Goal: Information Seeking & Learning: Learn about a topic

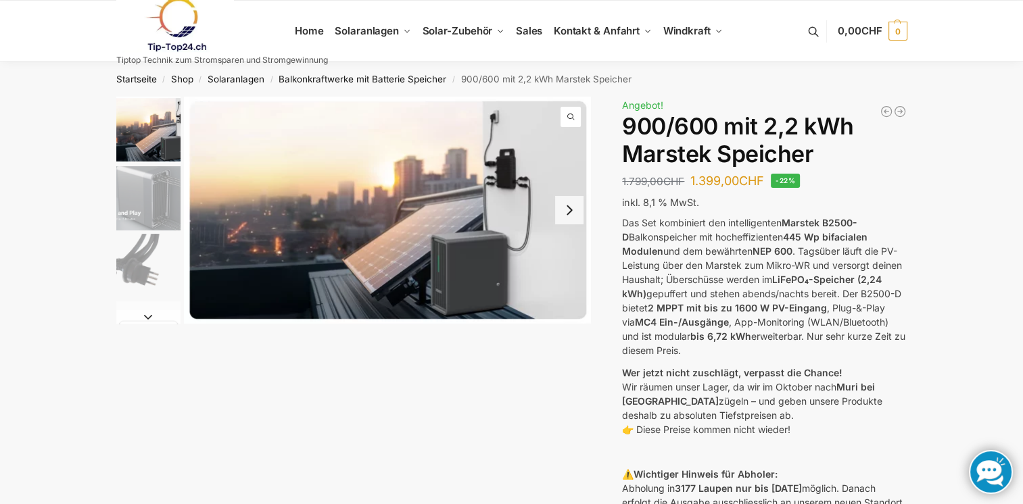
click at [146, 187] on img "2 / 8" at bounding box center [148, 198] width 64 height 64
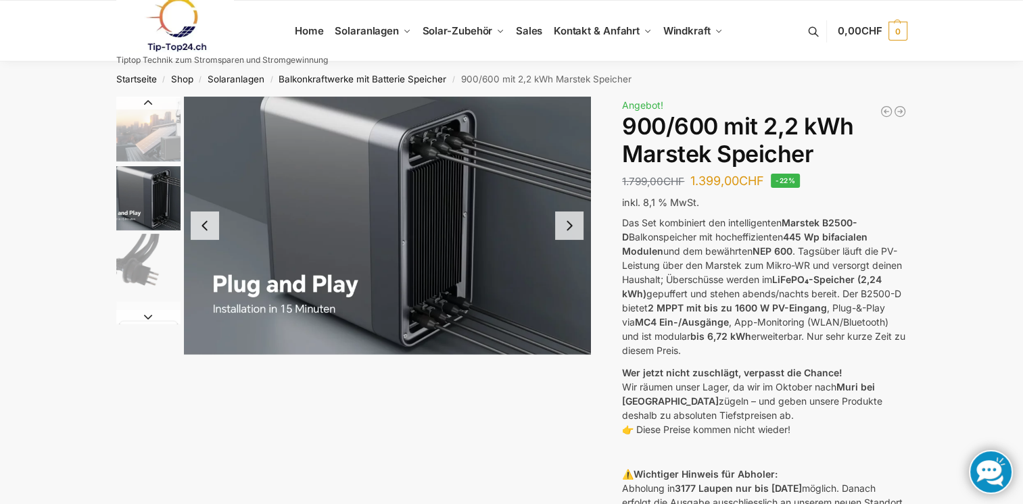
click at [587, 237] on img "2 / 8" at bounding box center [387, 226] width 407 height 258
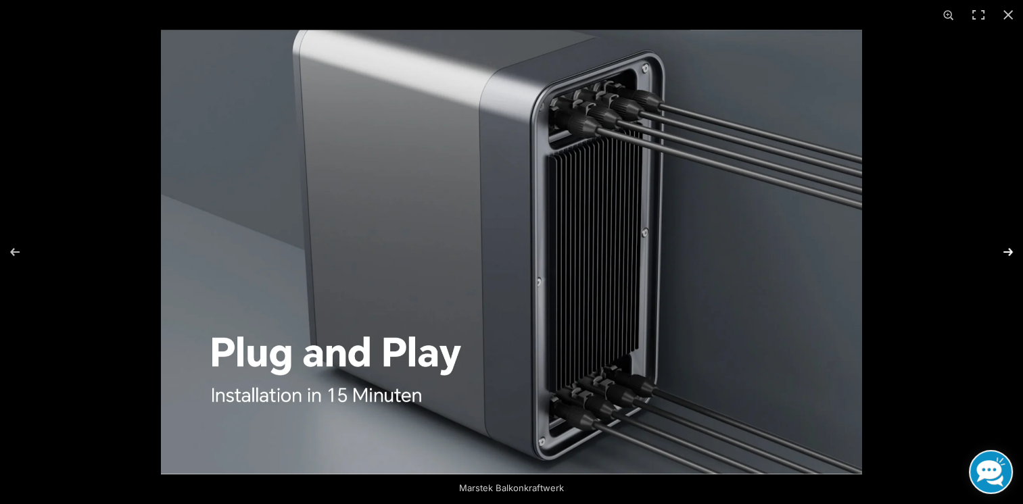
click at [1010, 250] on button "Next (arrow right)" at bounding box center [999, 252] width 47 height 68
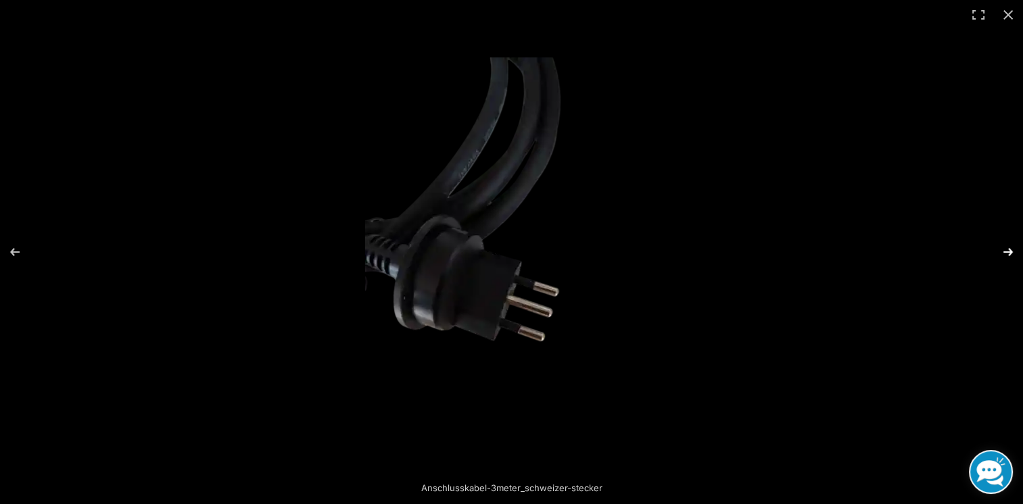
click at [1010, 250] on button "Next (arrow right)" at bounding box center [999, 252] width 47 height 68
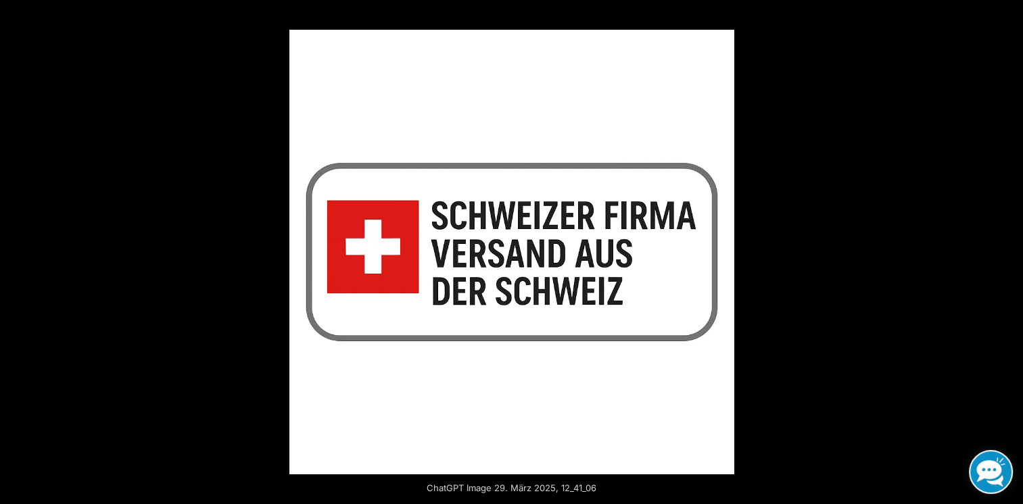
click at [1010, 250] on button "Next (arrow right)" at bounding box center [999, 252] width 47 height 68
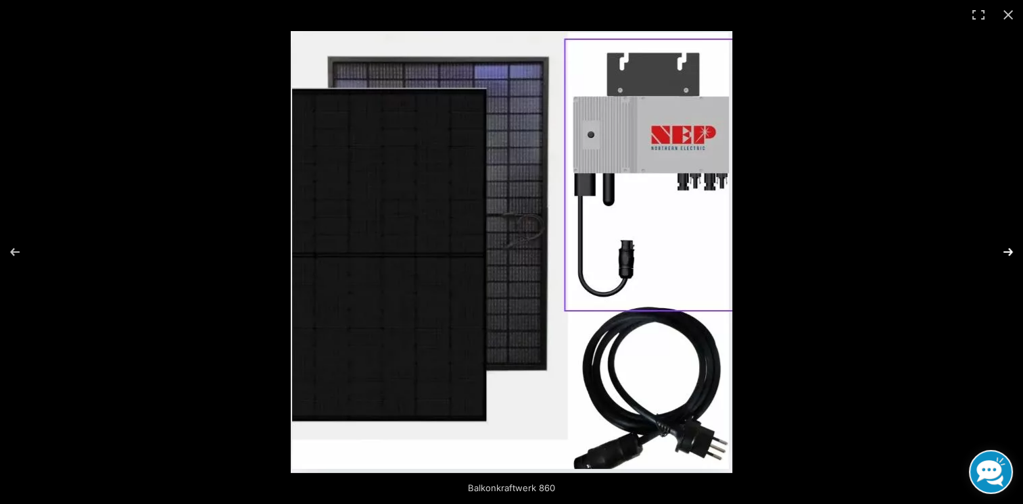
click at [1009, 250] on button "Next (arrow right)" at bounding box center [999, 252] width 47 height 68
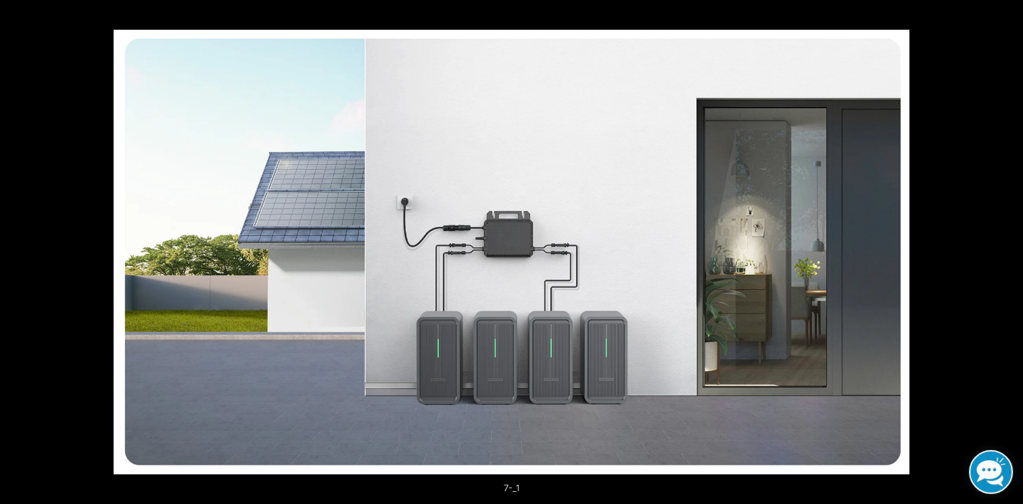
click at [1009, 250] on button "Next (arrow right)" at bounding box center [999, 252] width 47 height 68
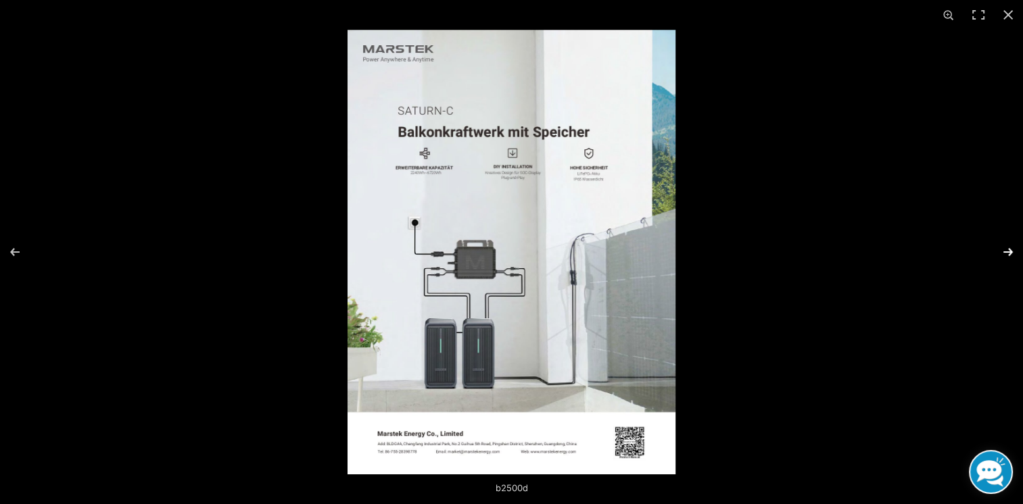
click at [1009, 252] on button "Next (arrow right)" at bounding box center [999, 252] width 47 height 68
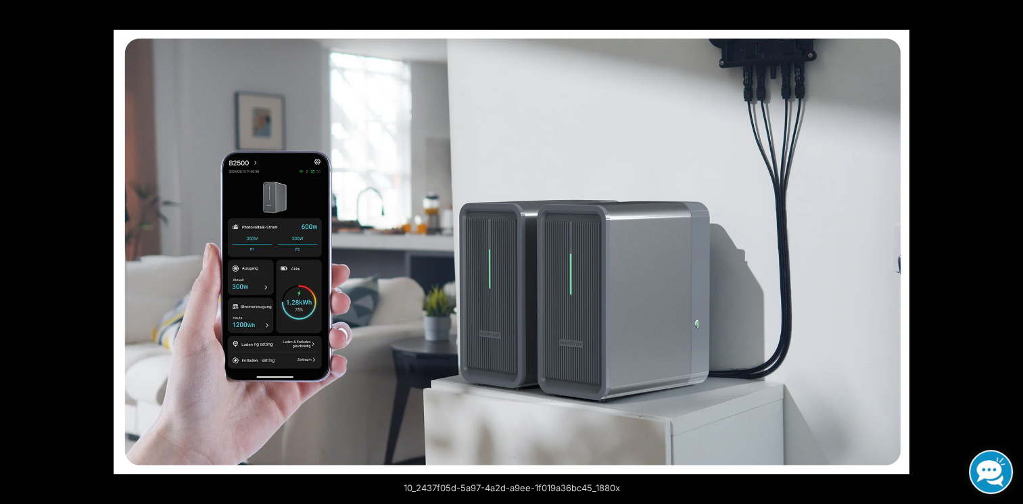
click at [1009, 252] on button "Next (arrow right)" at bounding box center [999, 252] width 47 height 68
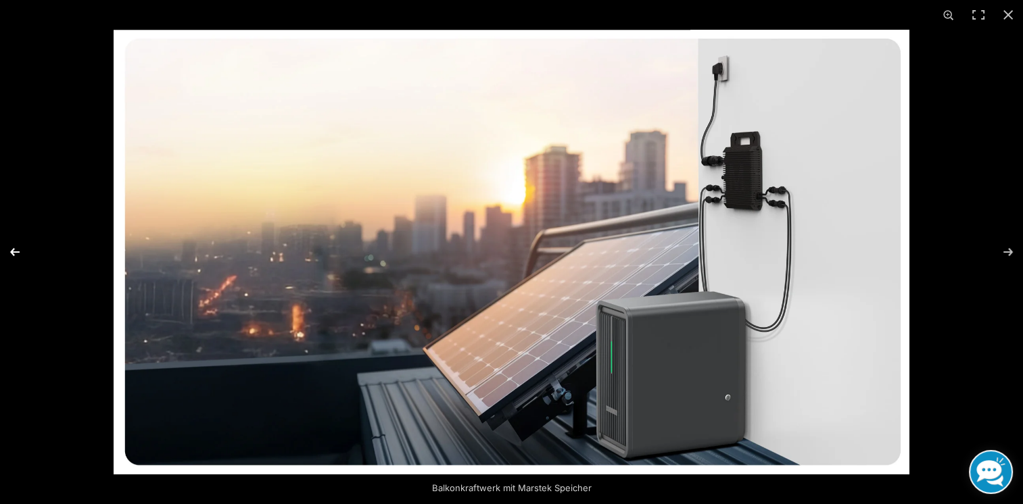
click at [16, 250] on button "Previous (arrow left)" at bounding box center [23, 252] width 47 height 68
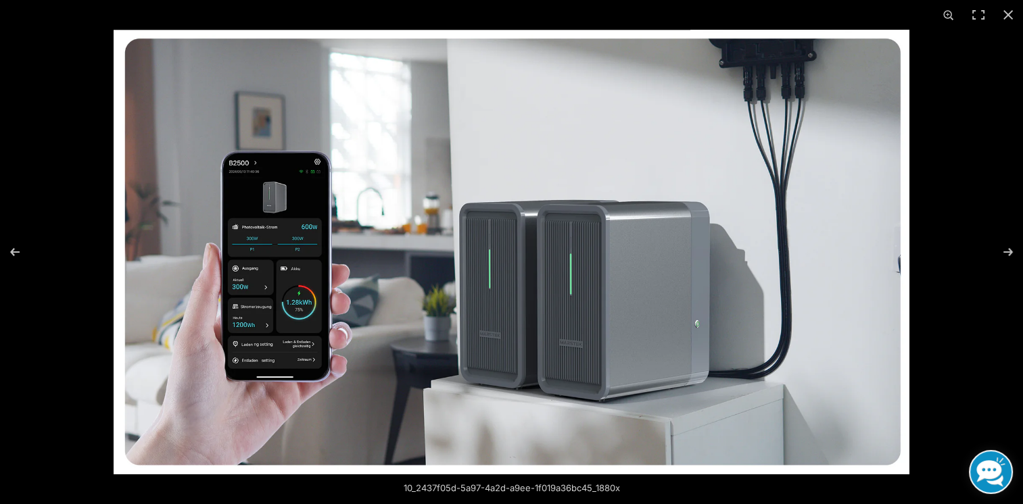
click at [264, 322] on img at bounding box center [512, 252] width 796 height 445
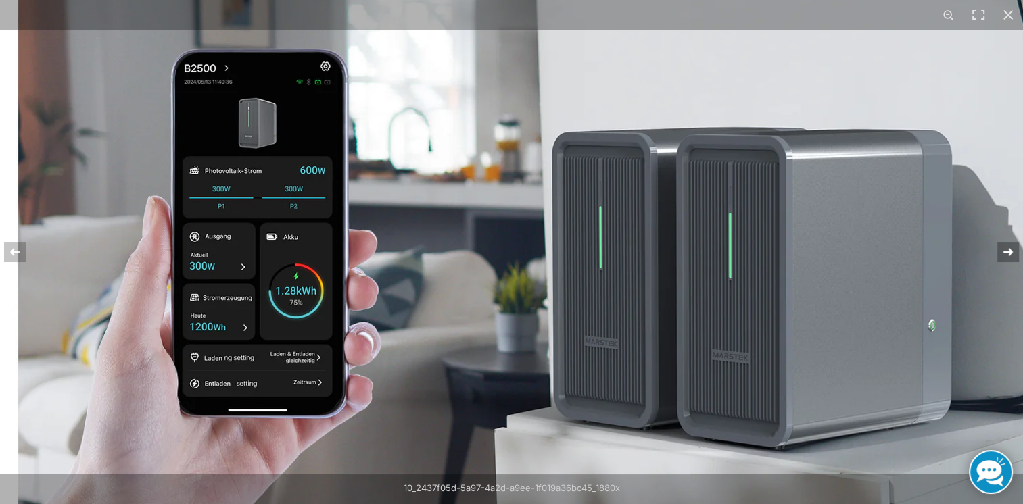
click at [1010, 251] on button "Next (arrow right)" at bounding box center [999, 252] width 47 height 68
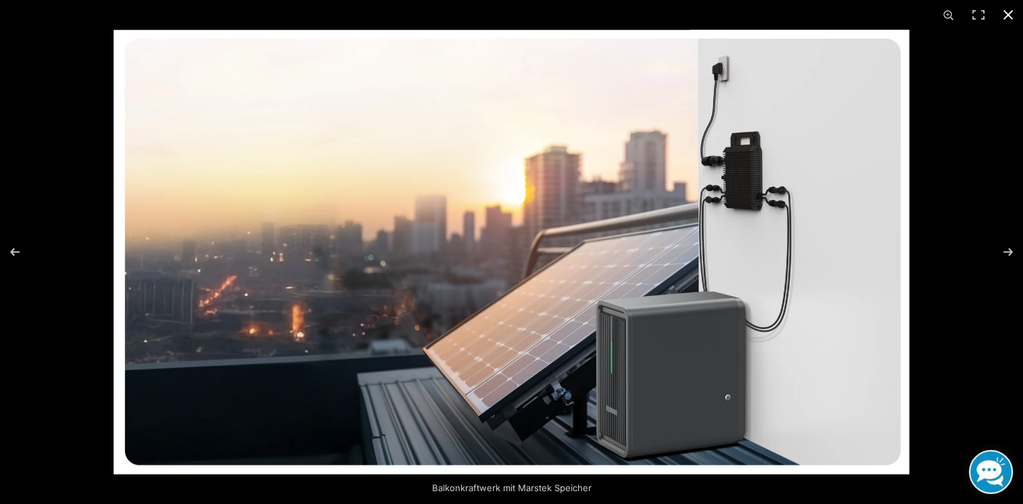
click at [1010, 15] on button "Close (Esc)" at bounding box center [1008, 15] width 30 height 30
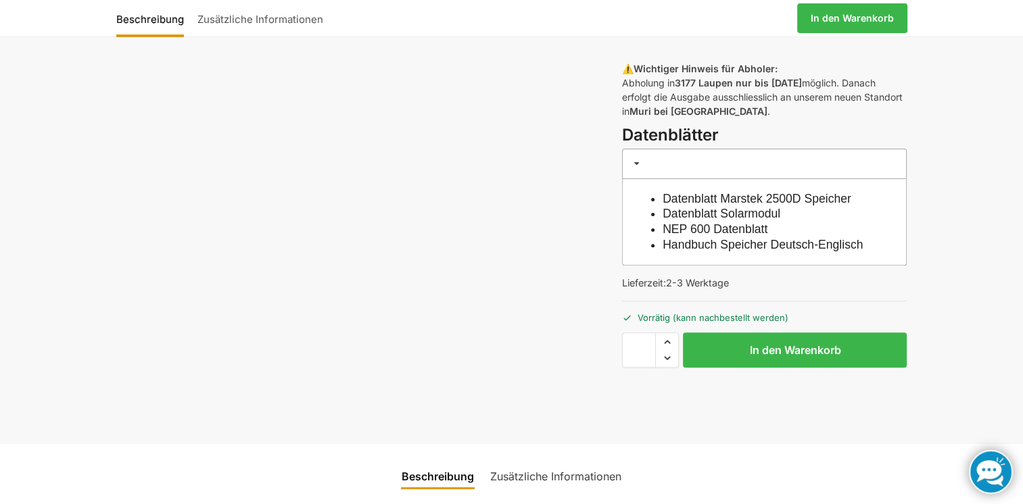
scroll to position [609, 0]
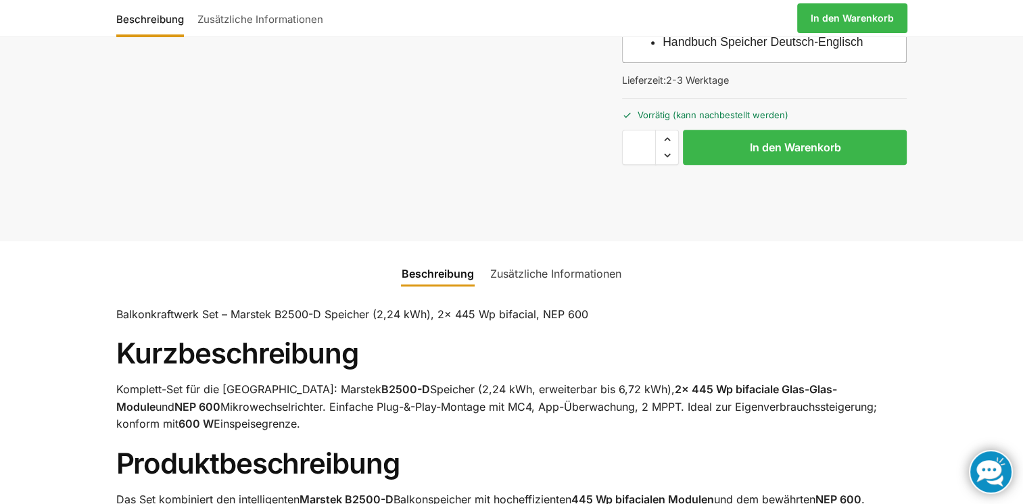
click at [552, 289] on link "Zusätzliche Informationen" at bounding box center [555, 274] width 147 height 32
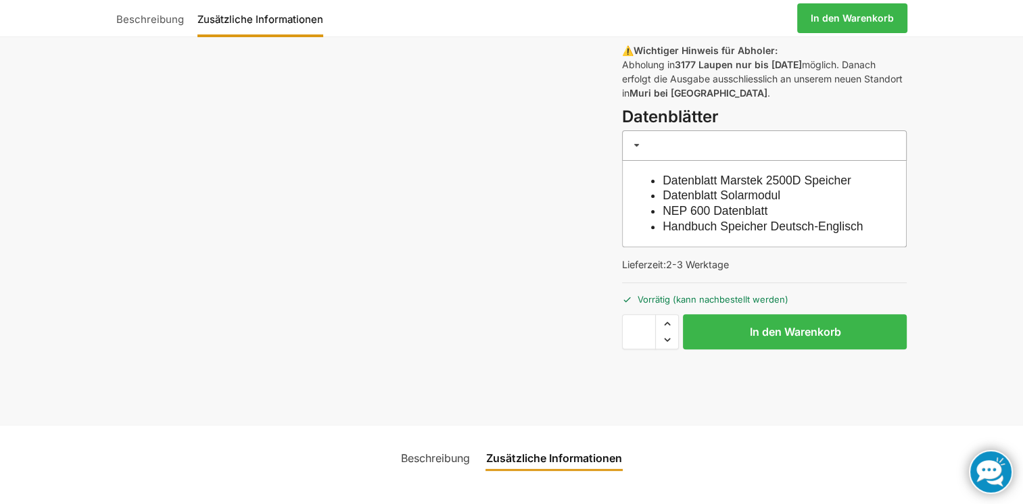
scroll to position [406, 0]
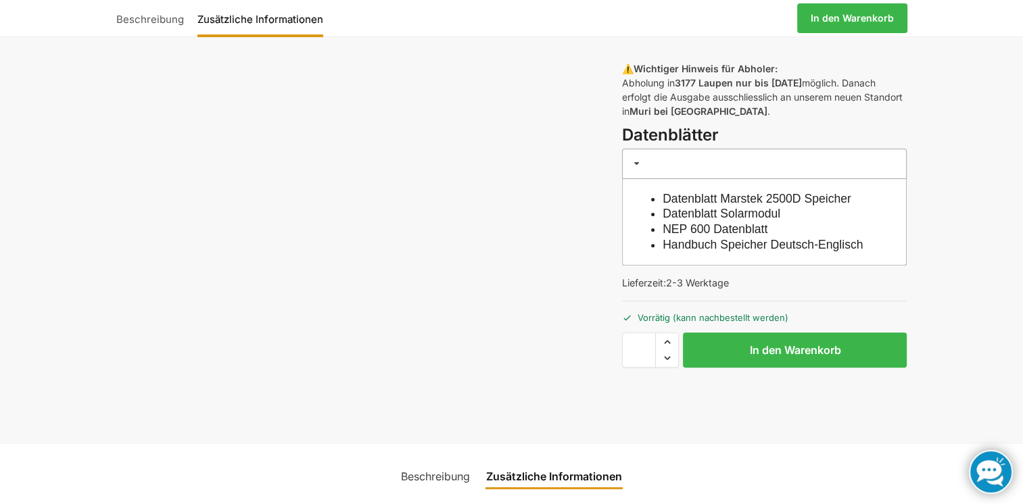
click at [715, 215] on link "Datenblatt Solarmodul" at bounding box center [722, 214] width 118 height 14
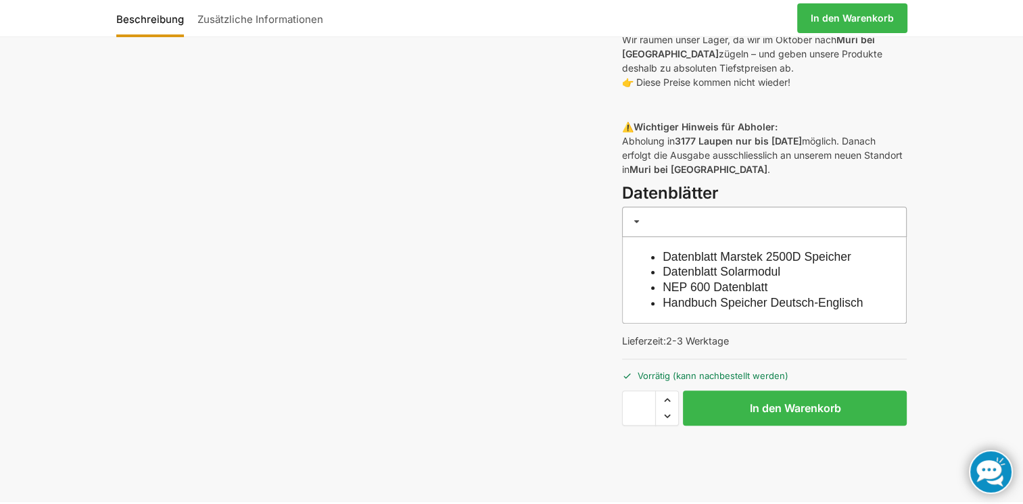
click at [708, 253] on link "Datenblatt Marstek 2500D Speicher" at bounding box center [757, 257] width 189 height 14
click at [722, 285] on link "NEP 600 Datenblatt" at bounding box center [715, 288] width 105 height 14
click at [696, 302] on link "Handbuch Speicher Deutsch-Englisch" at bounding box center [763, 303] width 200 height 14
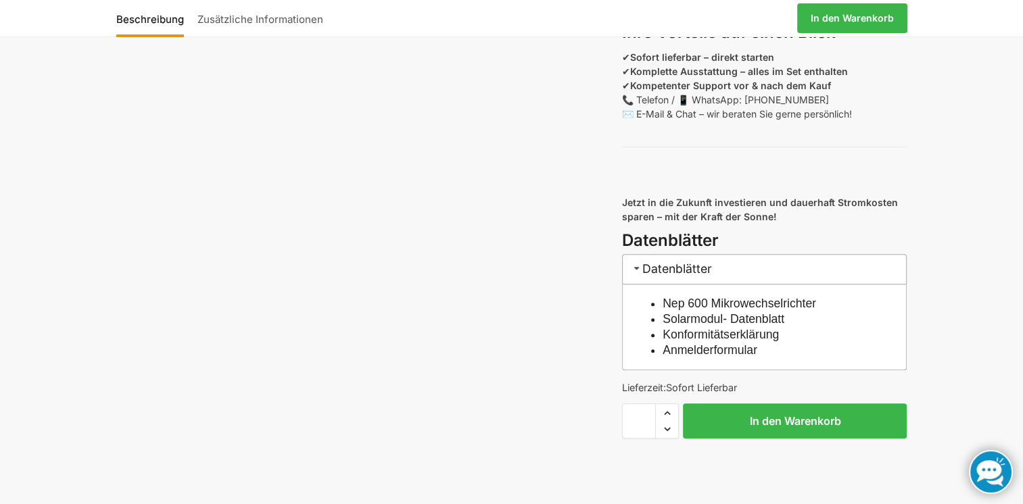
scroll to position [1217, 0]
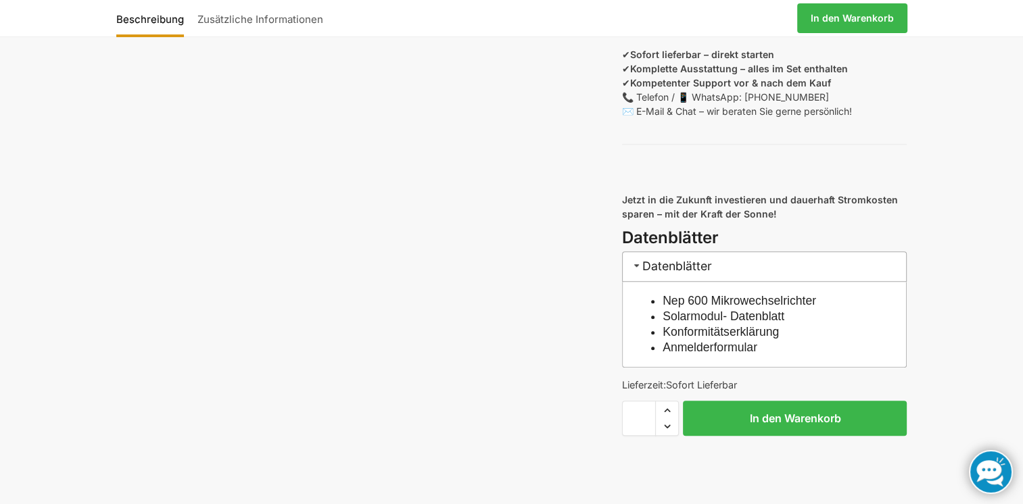
click at [677, 277] on h3 "Datenblätter" at bounding box center [764, 267] width 285 height 30
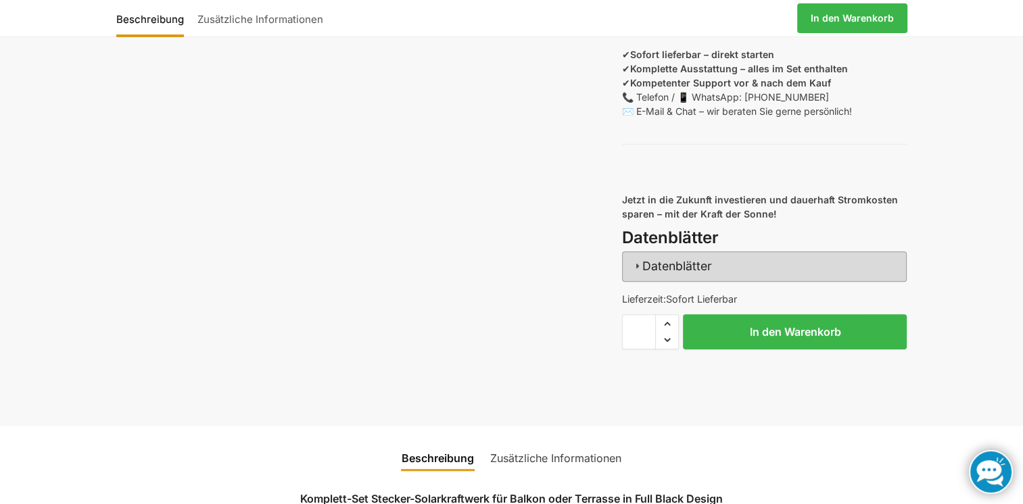
click at [671, 277] on h3 "Datenblätter" at bounding box center [764, 267] width 285 height 30
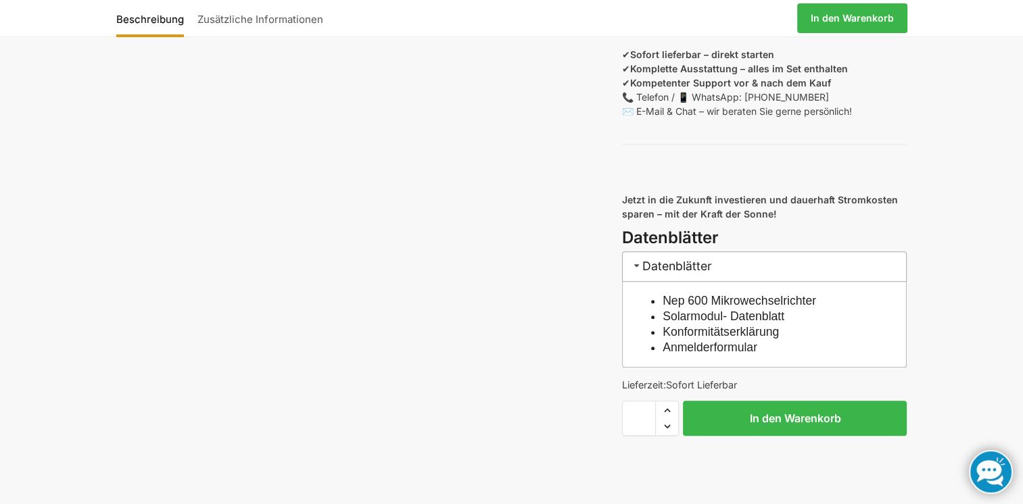
click at [734, 308] on link "Nep 600 Mikrowechselrichter" at bounding box center [739, 301] width 153 height 14
click at [711, 323] on link "Solarmodul- Datenblatt" at bounding box center [724, 317] width 122 height 14
click at [698, 339] on link "Konformitätserklärung" at bounding box center [721, 332] width 116 height 14
click at [703, 354] on link "Anmelderformular" at bounding box center [710, 348] width 95 height 14
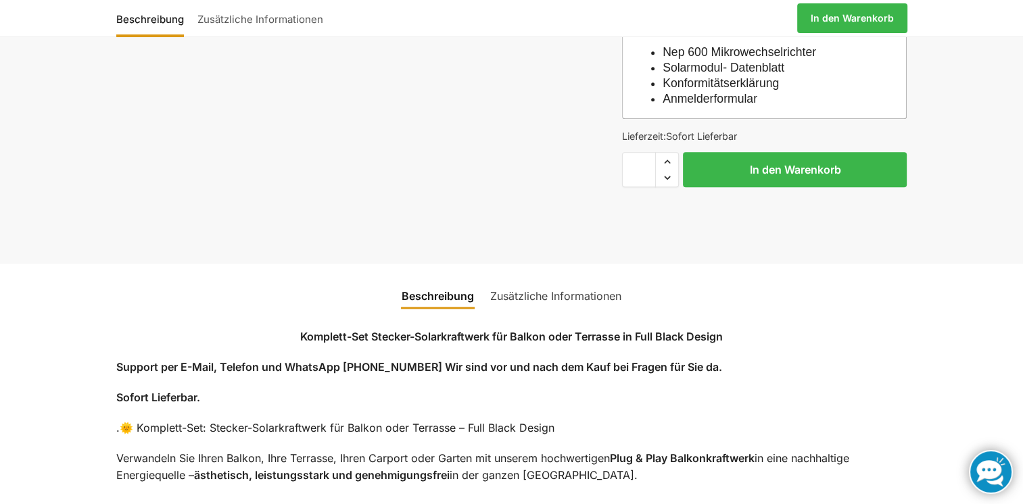
scroll to position [1555, 0]
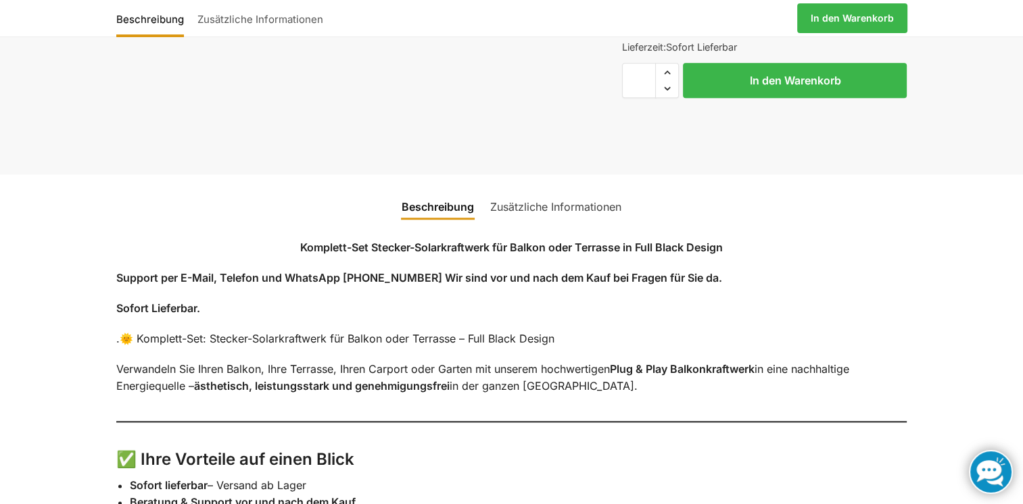
click at [563, 218] on link "Zusätzliche Informationen" at bounding box center [555, 207] width 147 height 32
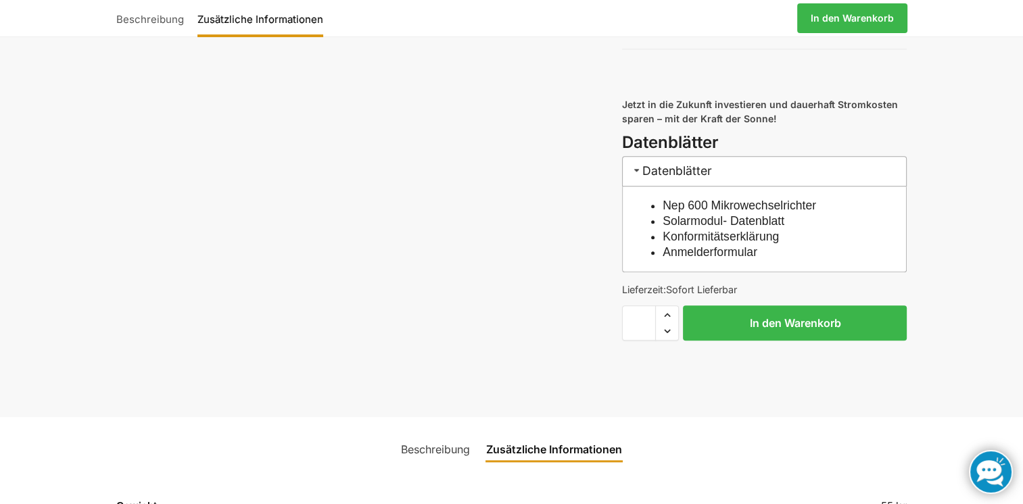
scroll to position [1285, 0]
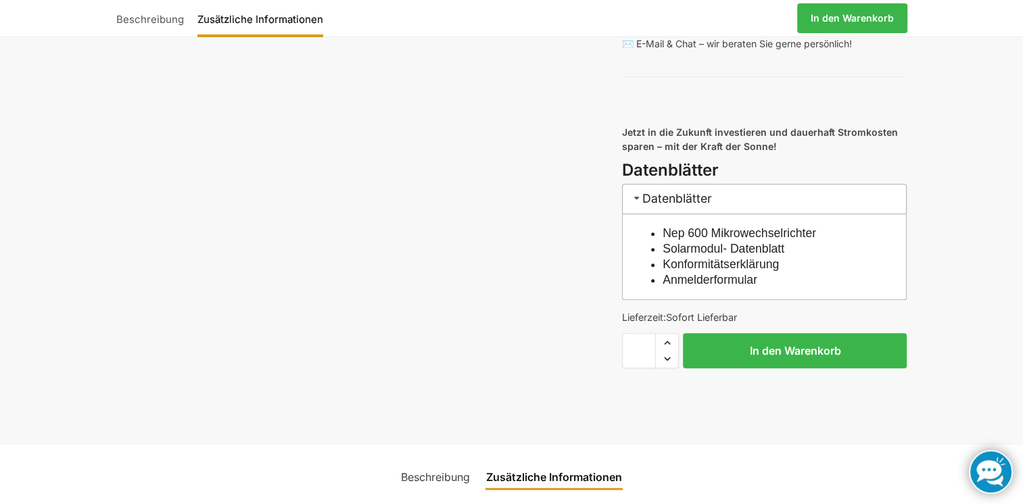
click at [158, 19] on link "Beschreibung" at bounding box center [153, 18] width 74 height 32
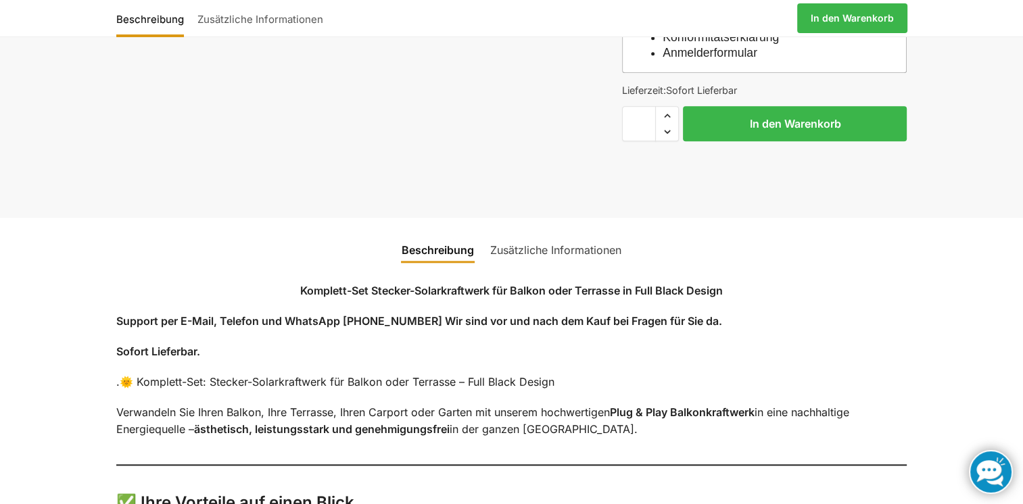
scroll to position [1352, 0]
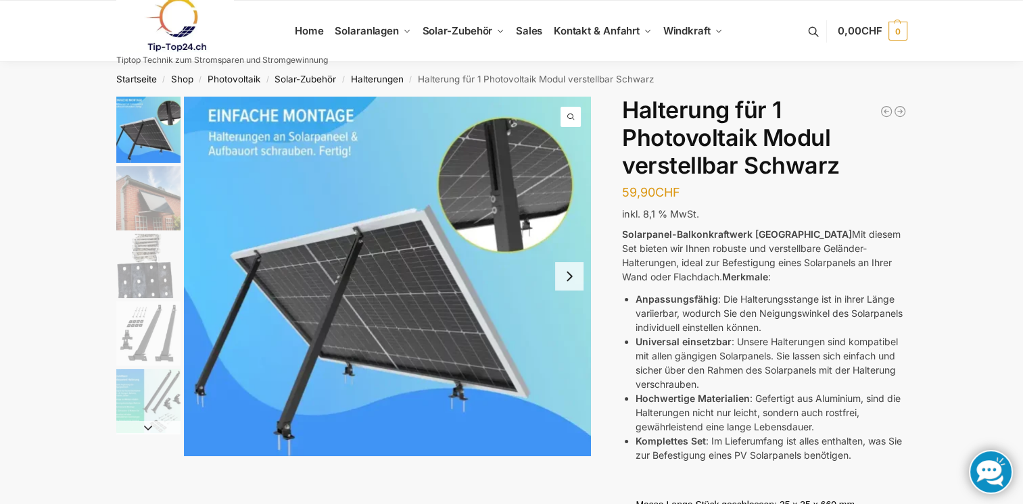
click at [143, 199] on img "2 / 5" at bounding box center [148, 198] width 64 height 64
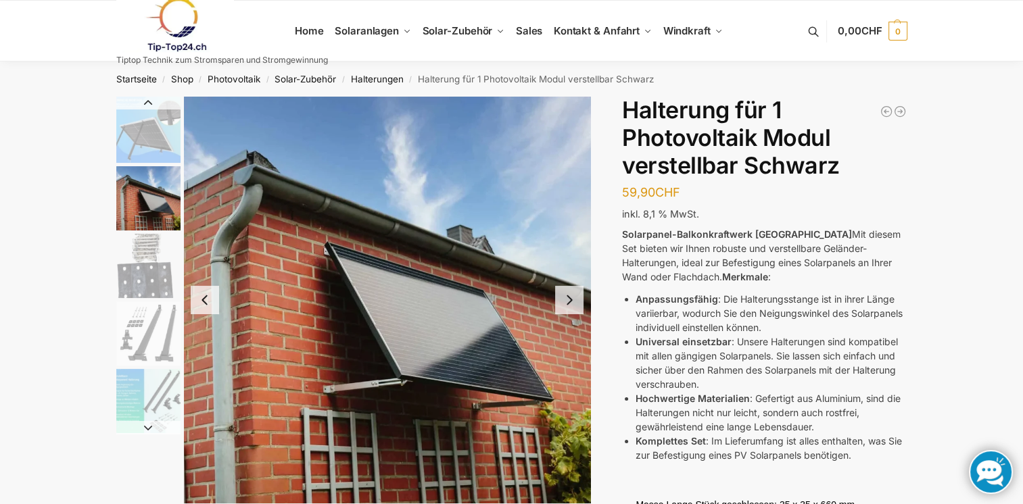
click at [142, 252] on img "3 / 5" at bounding box center [148, 266] width 64 height 64
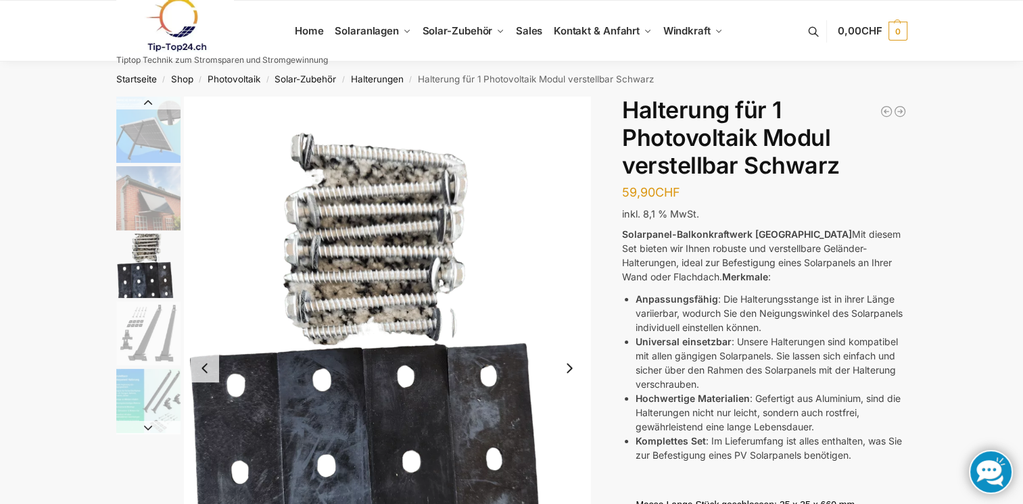
click at [142, 277] on img "3 / 5" at bounding box center [148, 266] width 64 height 64
click at [145, 333] on img "4 / 5" at bounding box center [148, 334] width 64 height 64
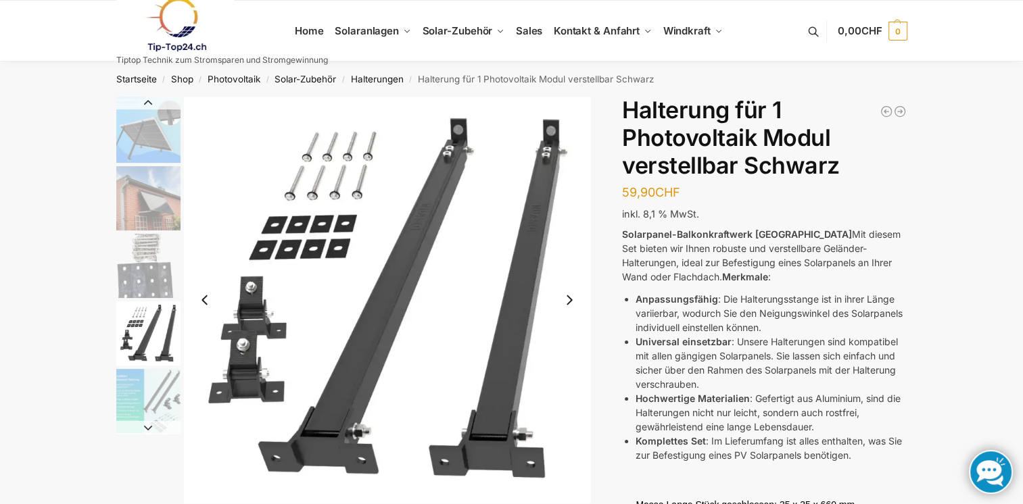
click at [139, 388] on img "5 / 5" at bounding box center [148, 401] width 64 height 64
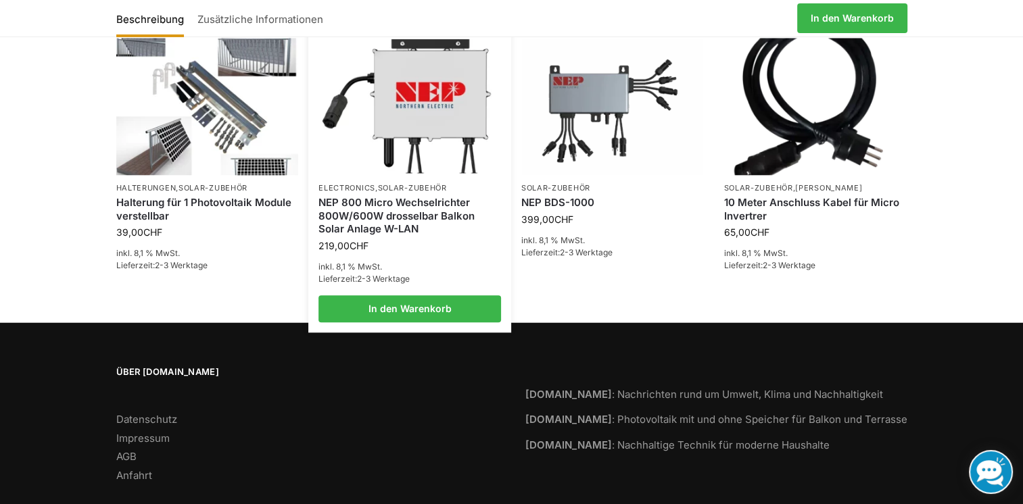
scroll to position [1420, 0]
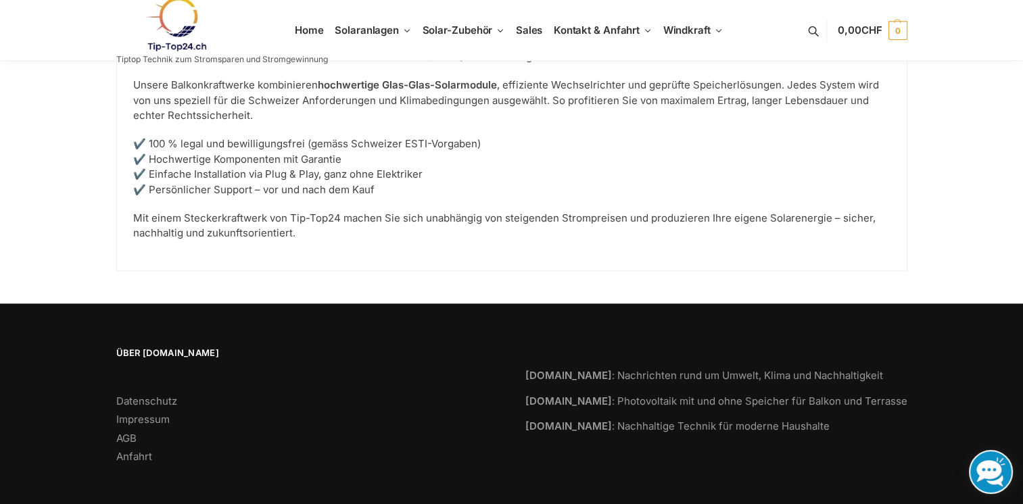
scroll to position [1831, 0]
